Goal: Navigation & Orientation: Find specific page/section

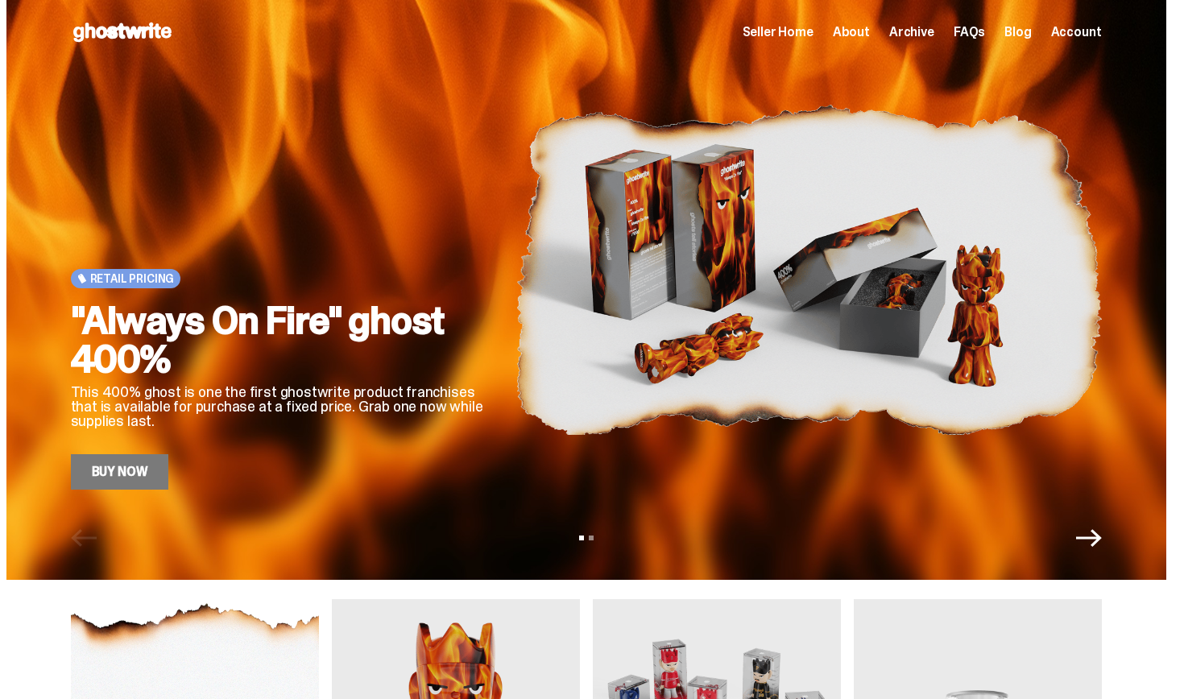
click at [701, 114] on img at bounding box center [808, 270] width 586 height 440
click at [801, 48] on div "Open main menu Home Seller Home About Archive FAQs Blog Account Seller Home Abo…" at bounding box center [586, 32] width 1031 height 64
click at [801, 35] on span "Seller Home" at bounding box center [778, 32] width 71 height 13
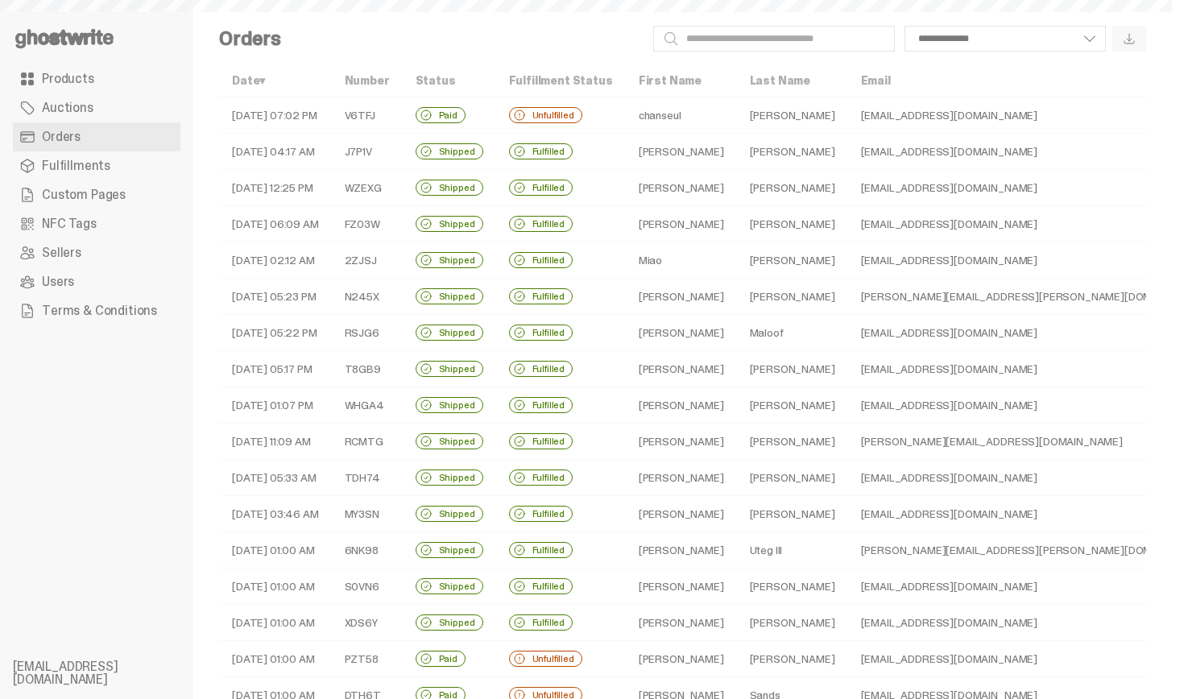
select select
click at [52, 43] on use at bounding box center [64, 38] width 98 height 19
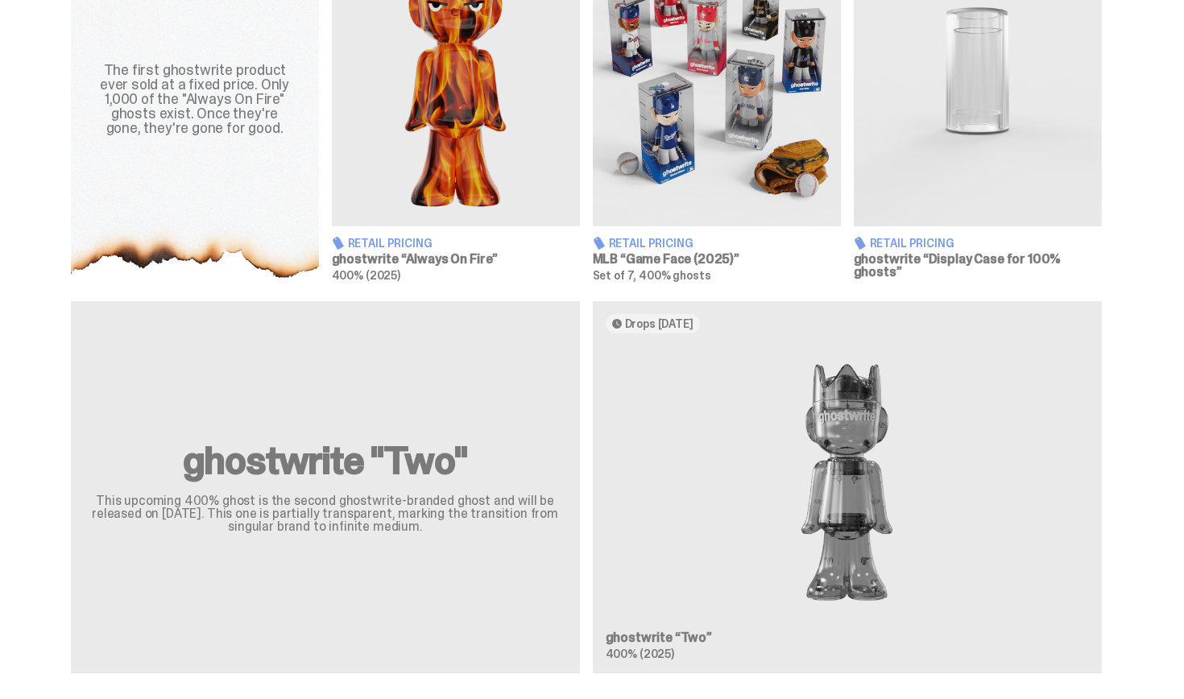
click at [730, 403] on div "ghostwrite "Two" This upcoming 400% ghost is the second ghostwrite-branded ghos…" at bounding box center [586, 493] width 1160 height 385
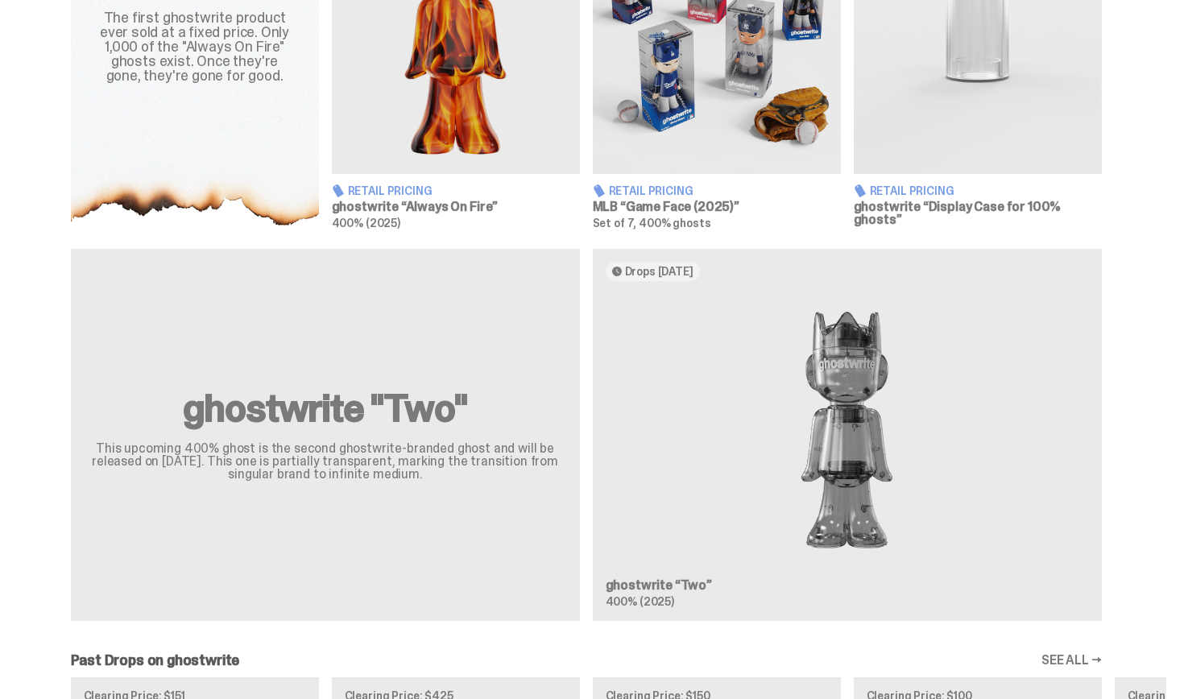
click at [773, 402] on div "ghostwrite "Two" This upcoming 400% ghost is the second ghostwrite-branded ghos…" at bounding box center [586, 441] width 1160 height 385
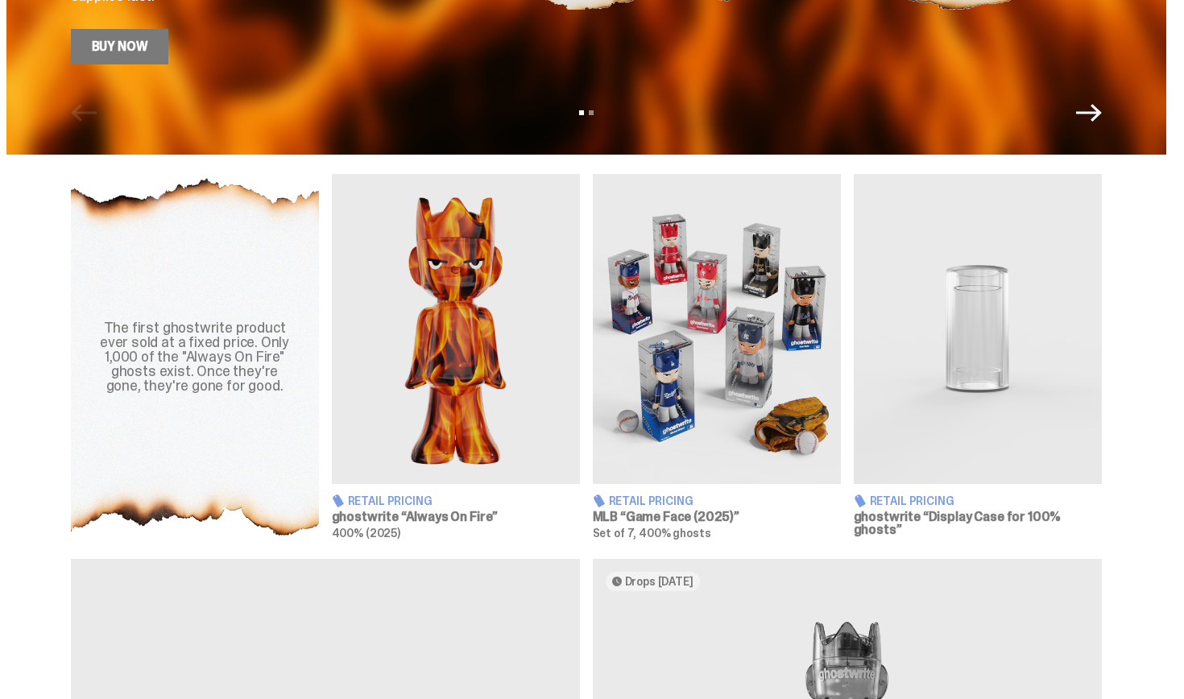
scroll to position [425, 0]
